Goal: Information Seeking & Learning: Understand process/instructions

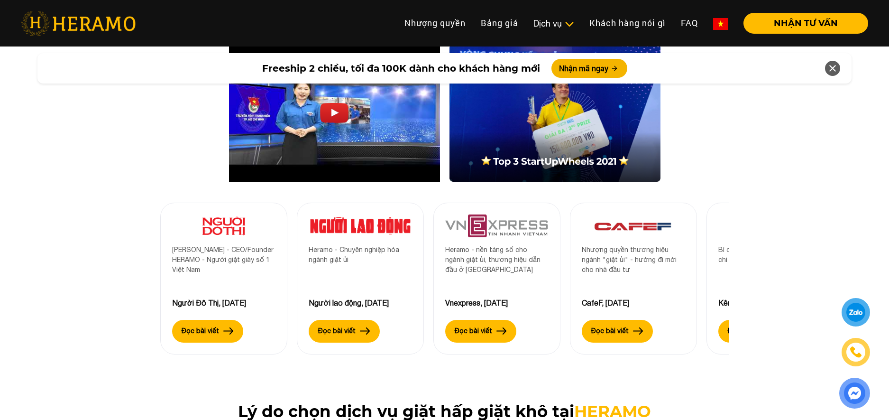
scroll to position [3518, 0]
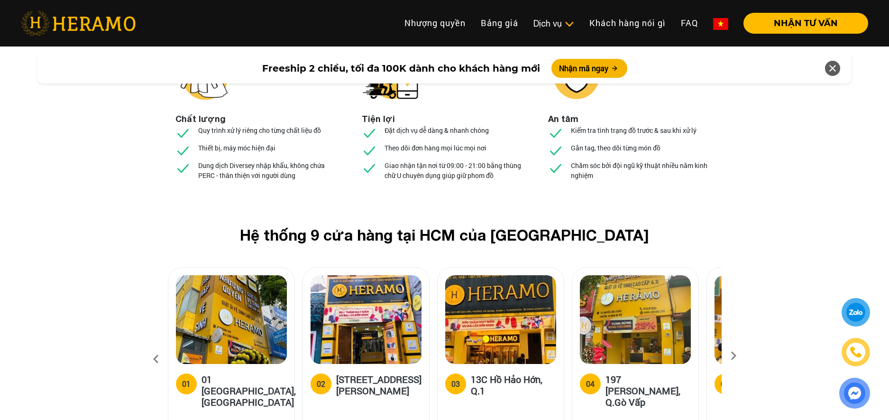
click at [742, 356] on icon at bounding box center [733, 359] width 17 height 6
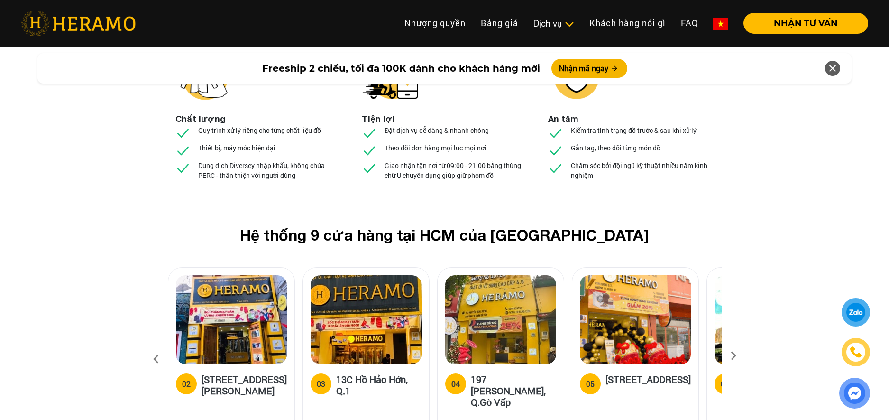
click at [742, 356] on icon at bounding box center [733, 359] width 17 height 6
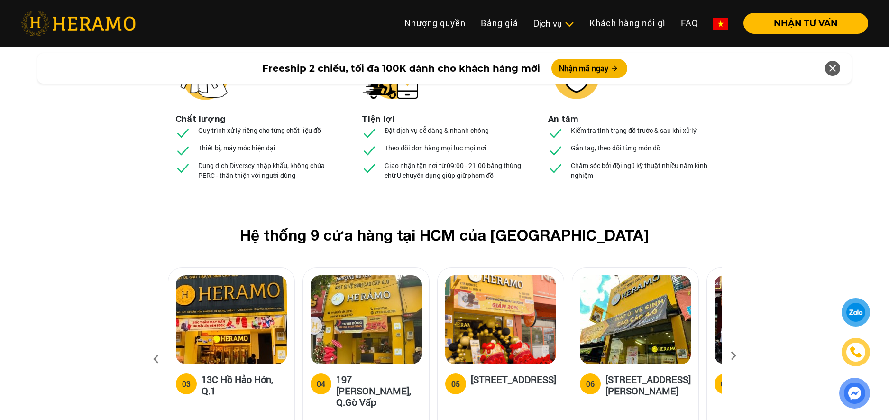
click at [742, 356] on icon at bounding box center [733, 359] width 17 height 6
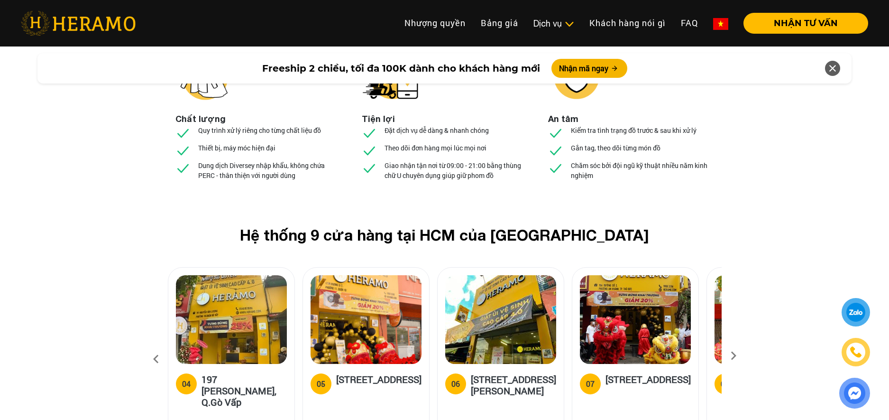
click at [742, 356] on icon at bounding box center [733, 359] width 17 height 6
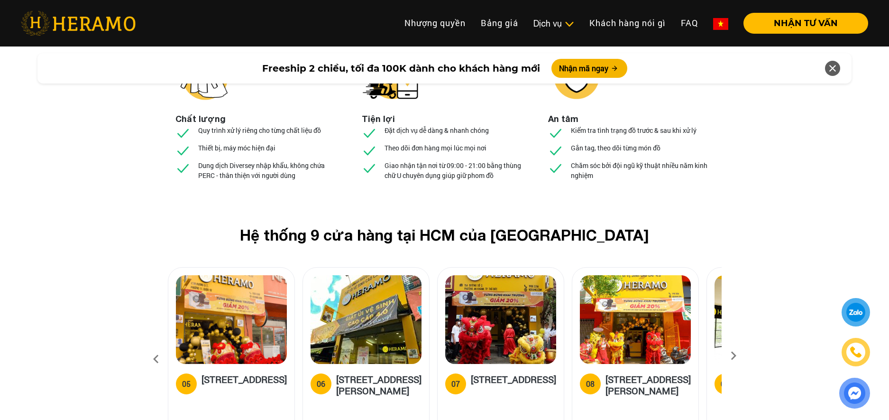
click at [742, 356] on icon at bounding box center [733, 359] width 17 height 6
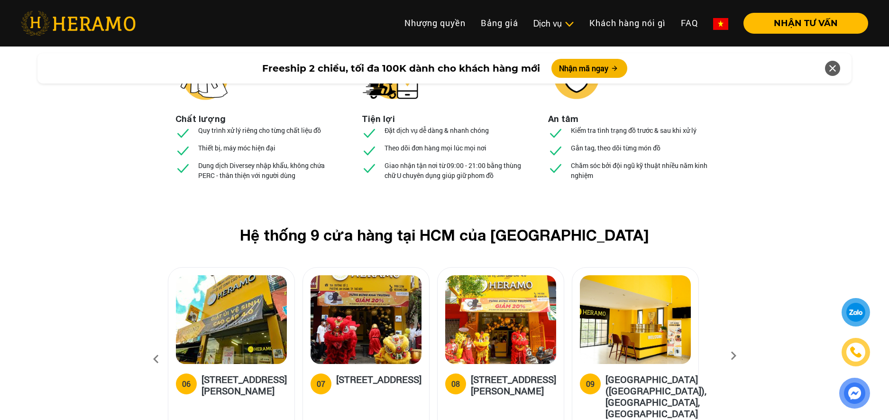
click at [742, 356] on icon at bounding box center [733, 359] width 17 height 6
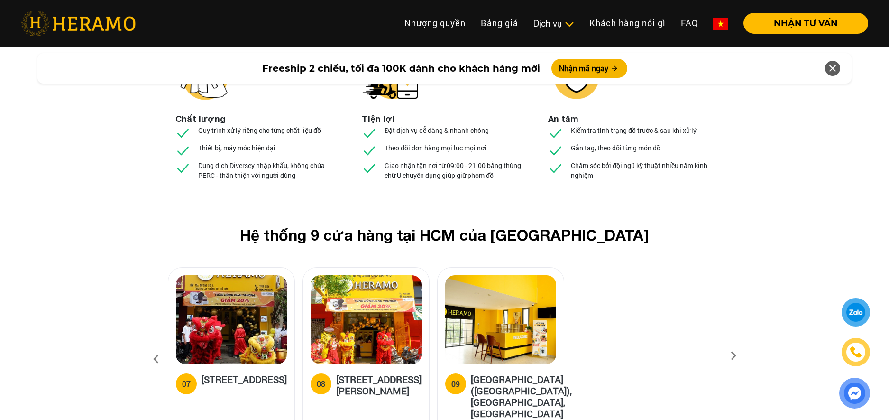
click at [165, 346] on icon at bounding box center [155, 359] width 17 height 26
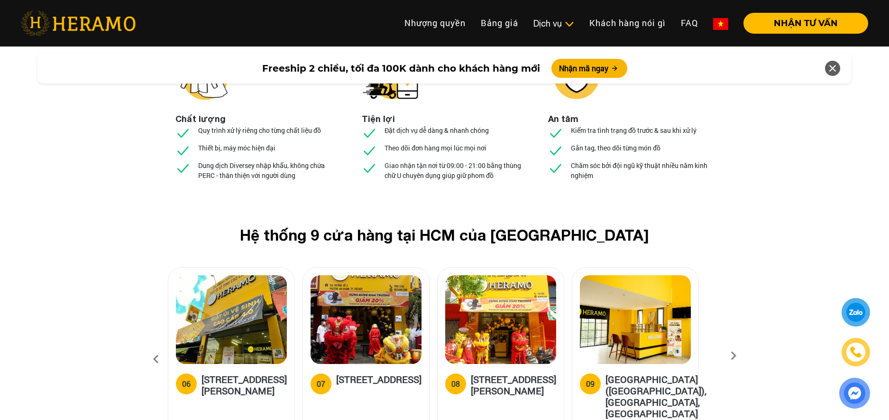
click at [165, 346] on icon at bounding box center [155, 359] width 17 height 26
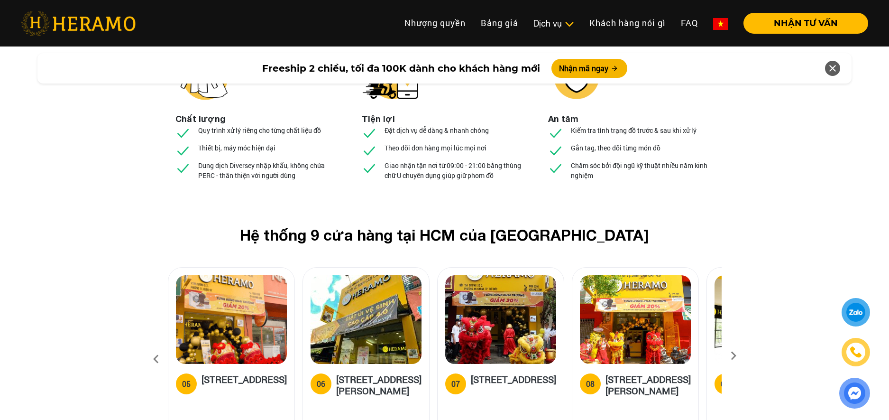
click at [165, 346] on icon at bounding box center [155, 359] width 17 height 26
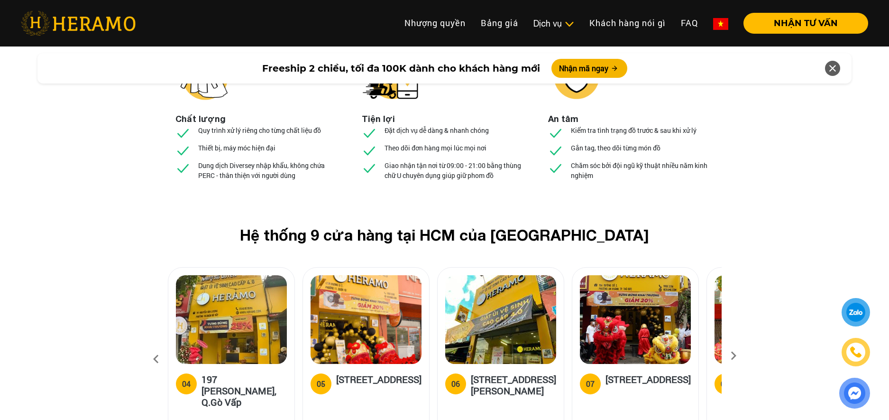
click at [165, 346] on icon at bounding box center [155, 359] width 17 height 26
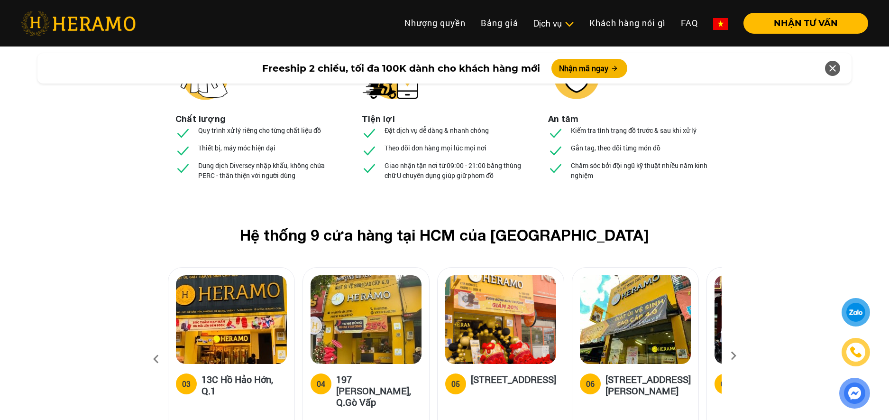
click at [165, 346] on icon at bounding box center [155, 359] width 17 height 26
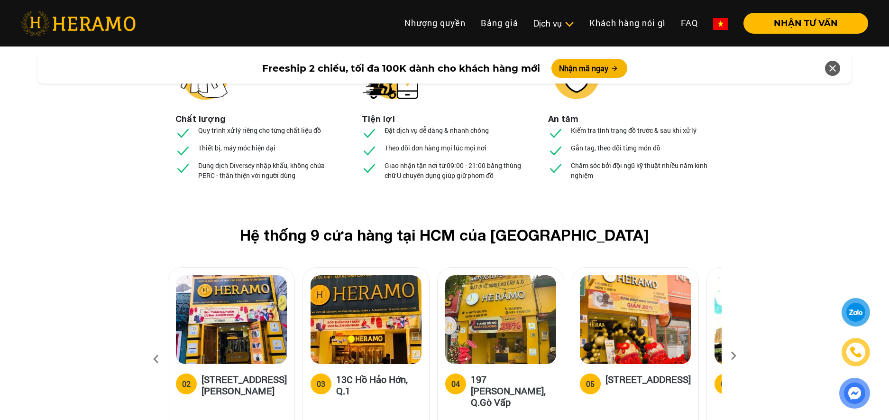
click at [165, 346] on icon at bounding box center [155, 359] width 17 height 26
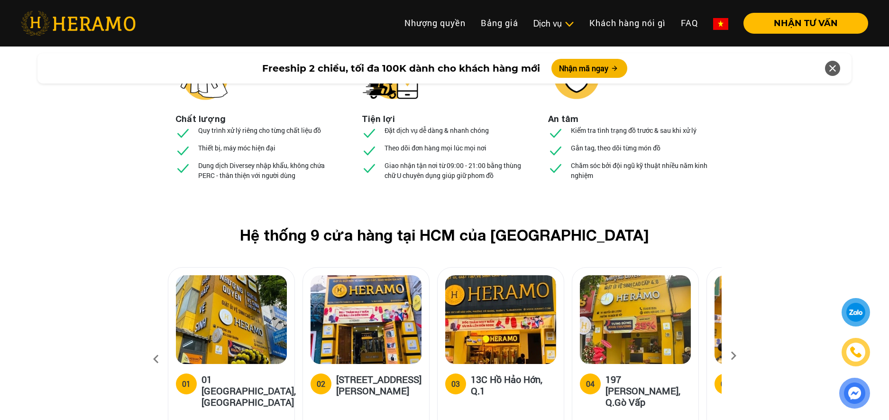
click at [165, 346] on icon at bounding box center [155, 359] width 17 height 26
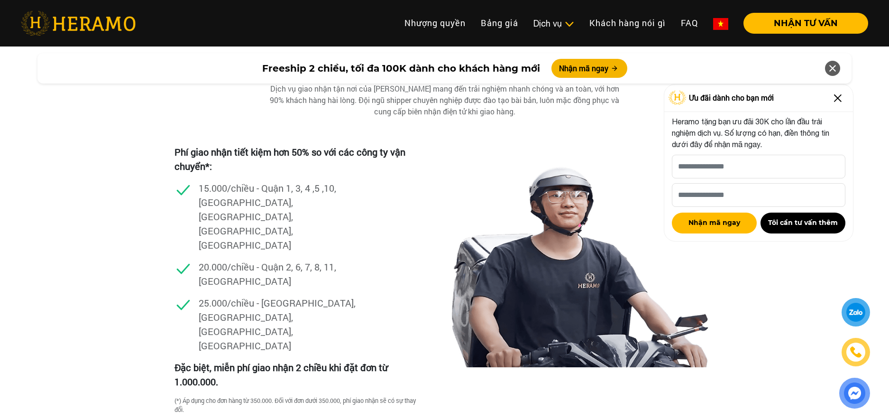
scroll to position [1830, 0]
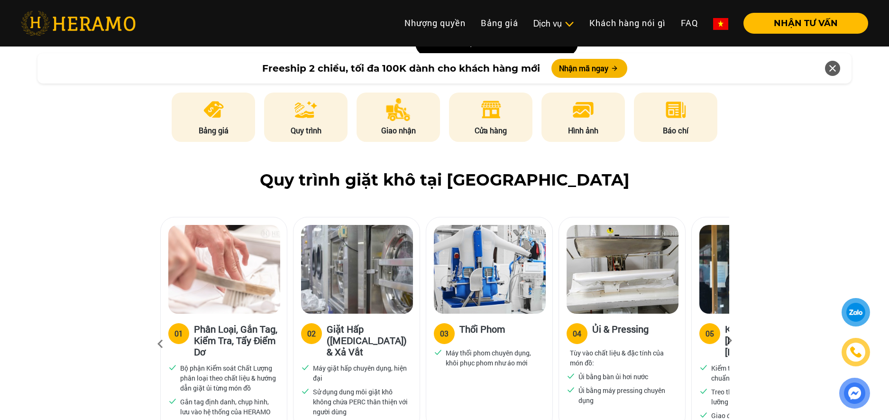
scroll to position [586, 0]
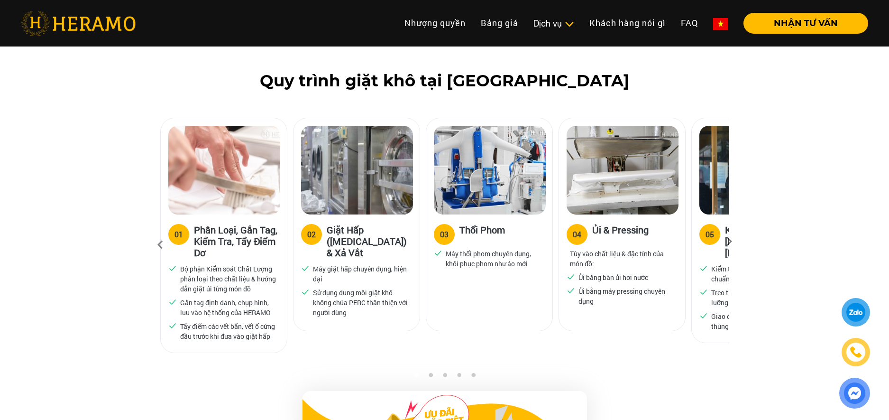
click at [714, 240] on div "05" at bounding box center [710, 234] width 9 height 11
click at [737, 247] on icon at bounding box center [729, 244] width 17 height 6
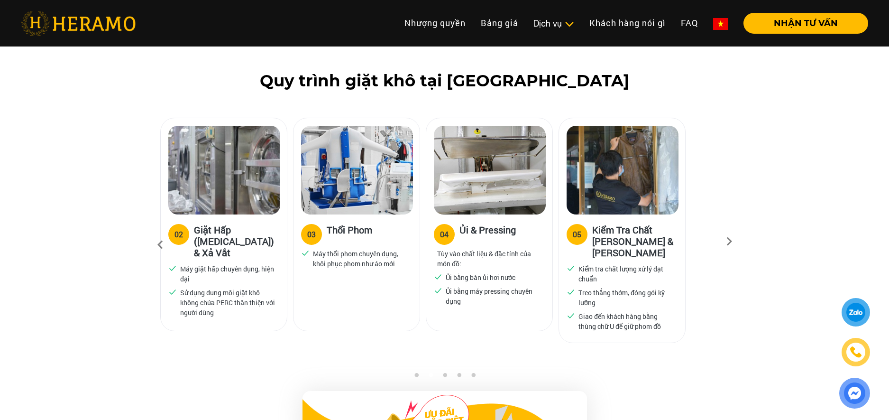
click at [737, 247] on icon at bounding box center [729, 244] width 17 height 6
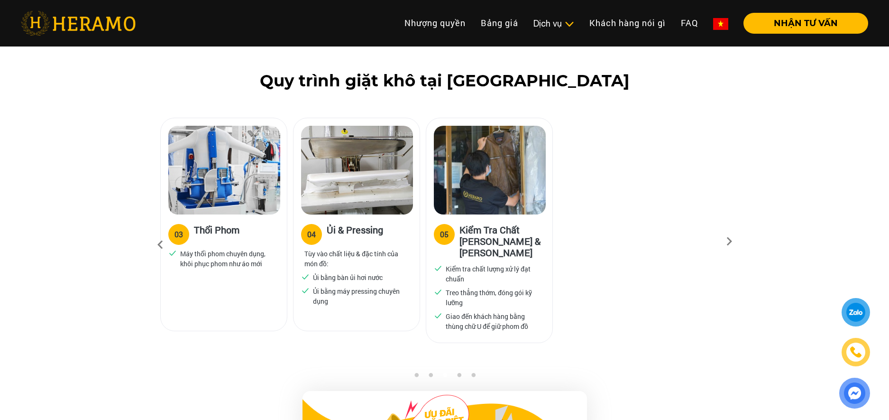
click at [737, 247] on icon at bounding box center [729, 244] width 17 height 6
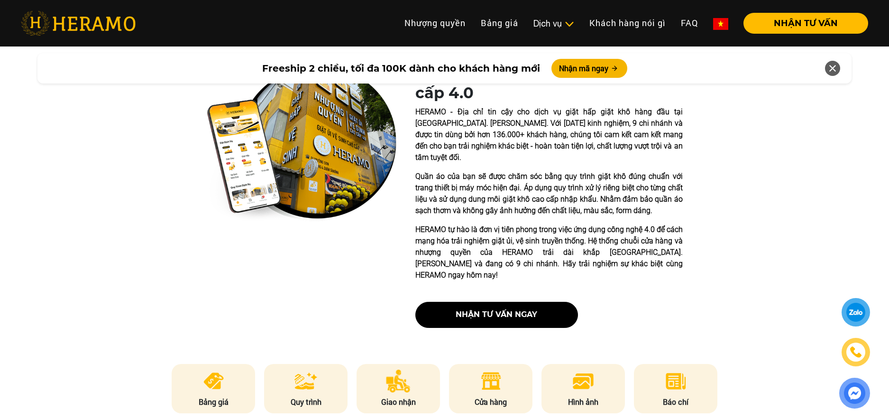
scroll to position [0, 0]
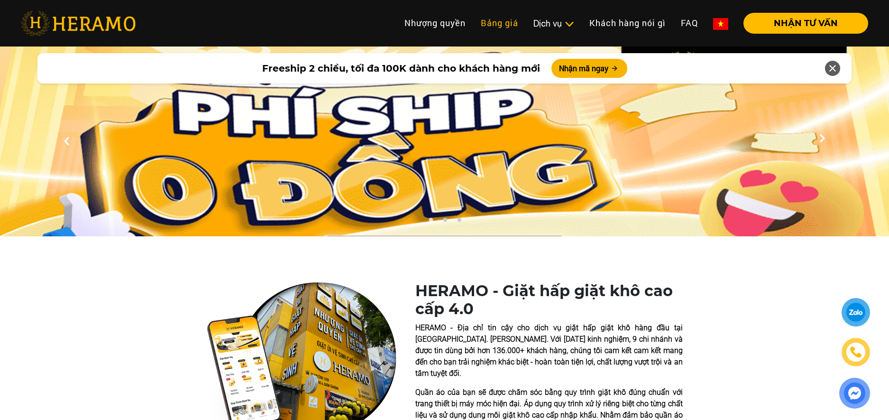
click at [497, 24] on link "Bảng giá" at bounding box center [499, 23] width 53 height 20
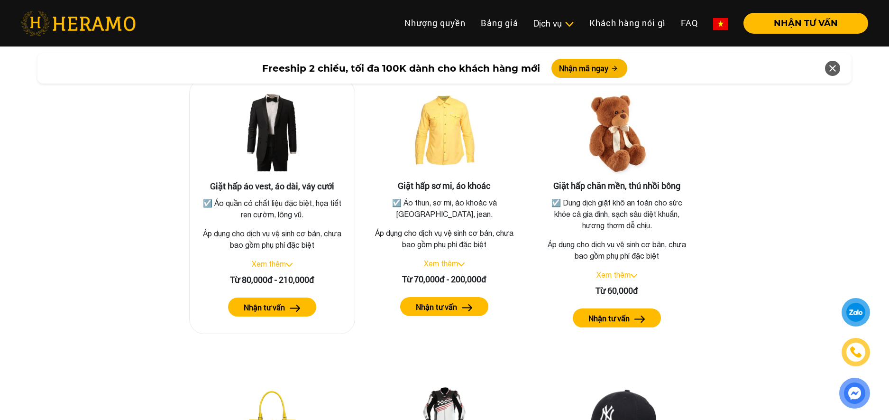
click at [272, 313] on label "Nhận tư vấn" at bounding box center [264, 307] width 41 height 11
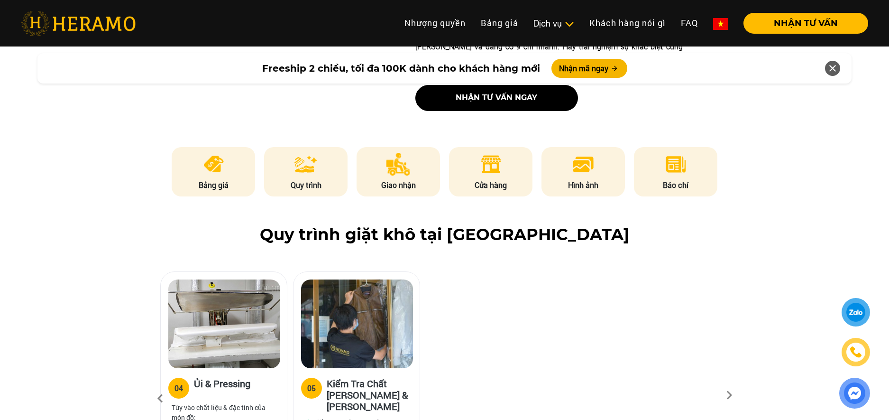
scroll to position [276, 0]
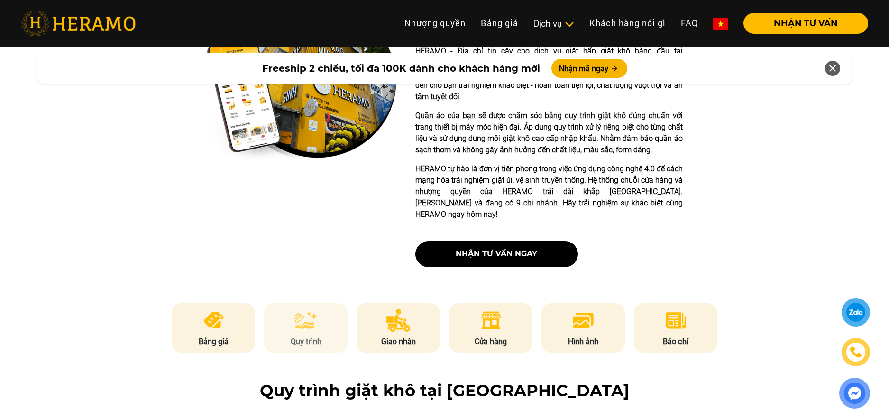
click at [299, 346] on li "Quy trình" at bounding box center [305, 327] width 83 height 49
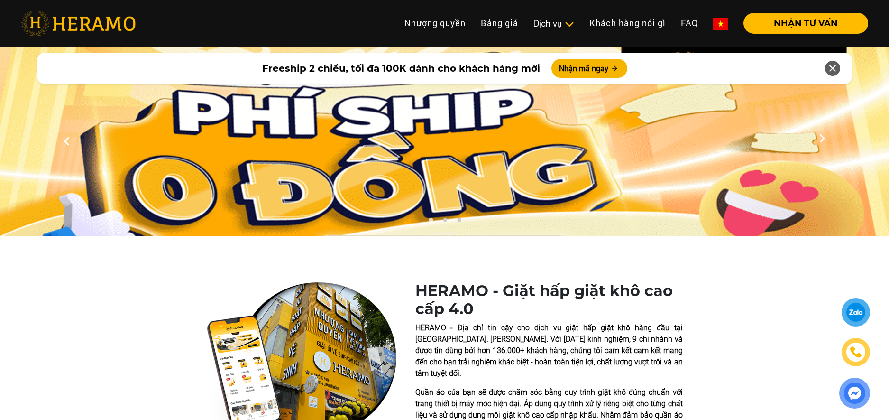
scroll to position [76, 0]
